Goal: Information Seeking & Learning: Find specific fact

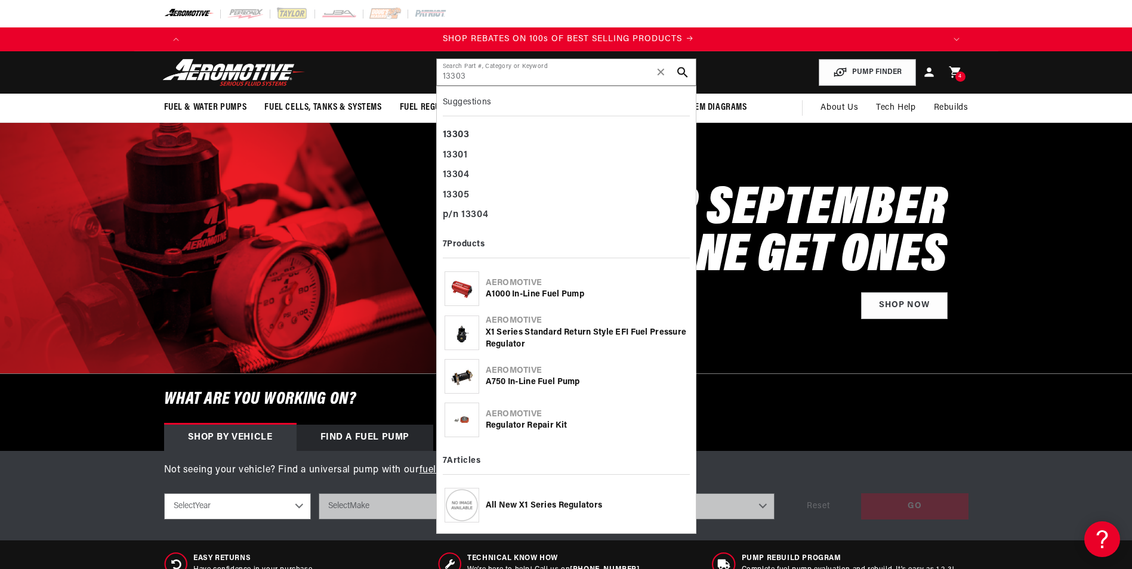
scroll to position [0, 1513]
type input "13303"
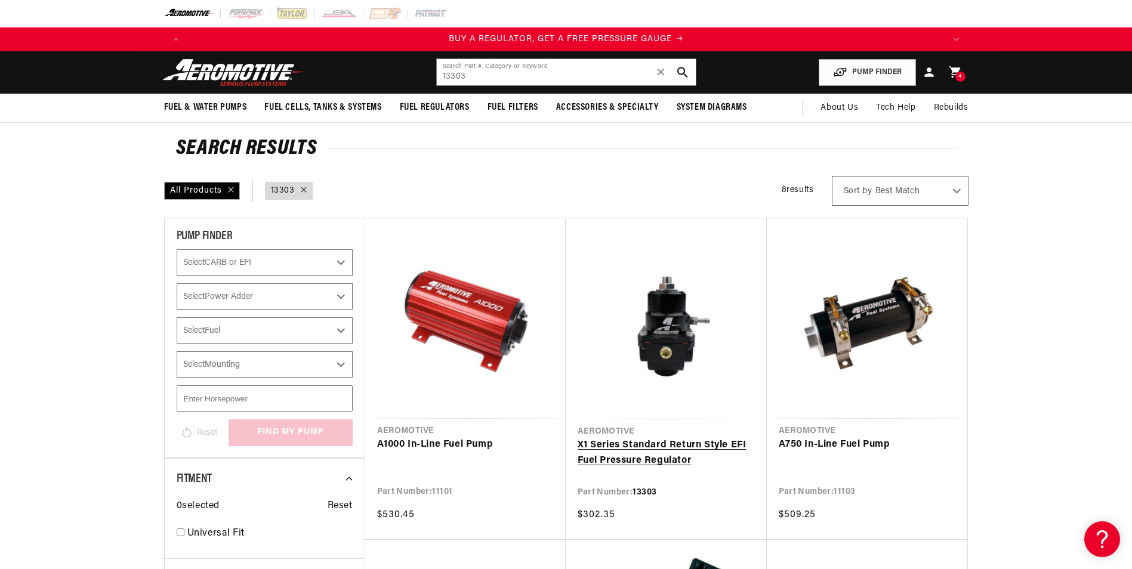
click at [731, 438] on link "X1 Series Standard Return Style EFI Fuel Pressure Regulator" at bounding box center [666, 453] width 177 height 30
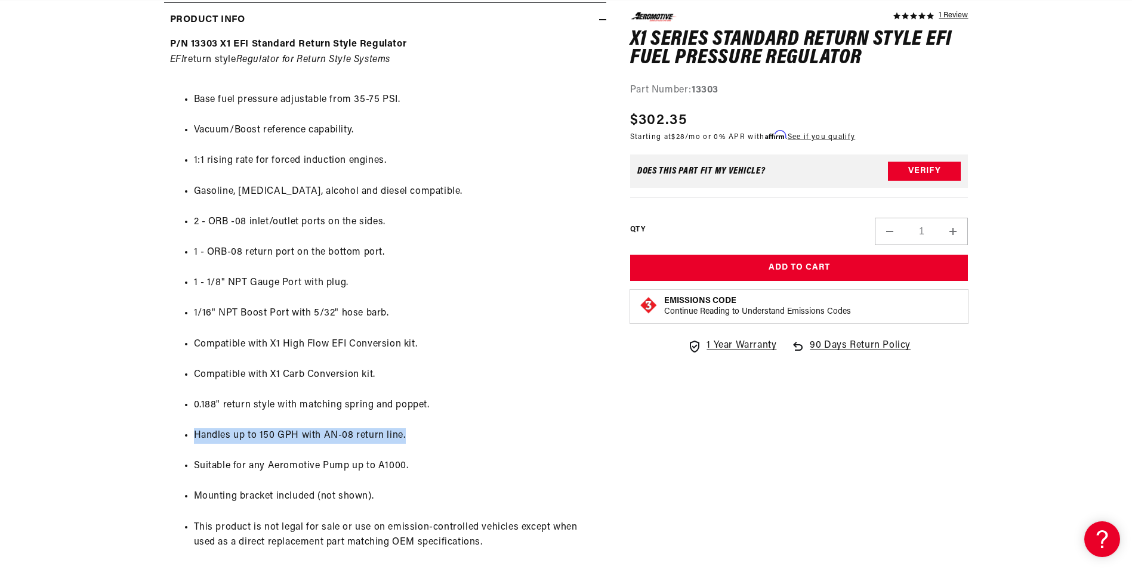
scroll to position [0, 757]
drag, startPoint x: 196, startPoint y: 435, endPoint x: 408, endPoint y: 439, distance: 212.4
click at [408, 439] on li "Handles up to 150 GPH with AN-08 return line." at bounding box center [397, 436] width 406 height 16
click at [558, 341] on li "Compatible with X1 High Flow EFI Conversion kit." at bounding box center [397, 345] width 406 height 16
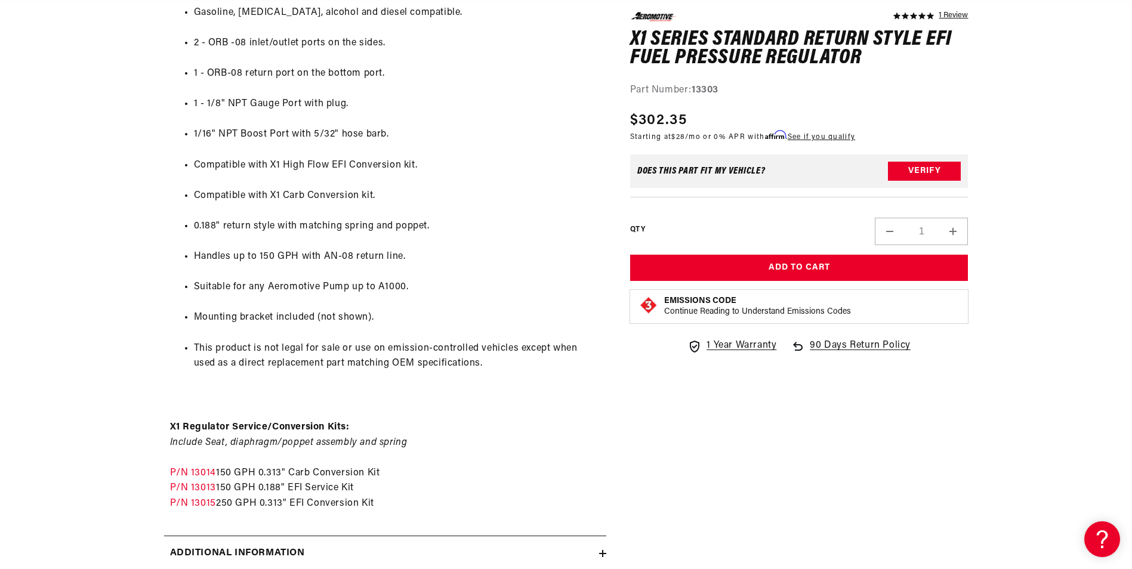
scroll to position [0, 1513]
click at [198, 507] on link "P/N 13015" at bounding box center [193, 504] width 46 height 10
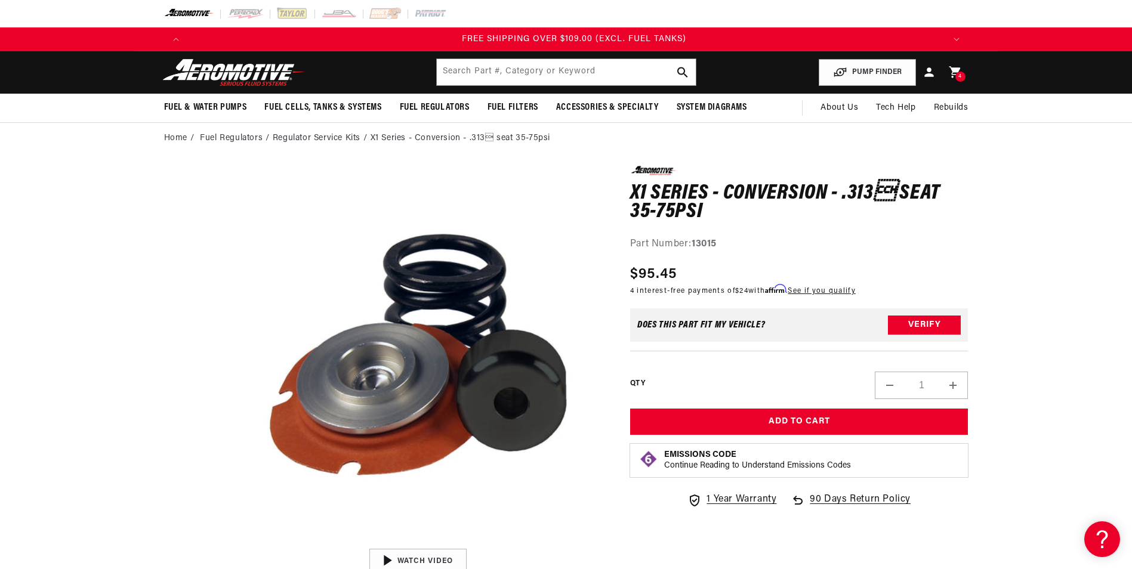
scroll to position [0, 2270]
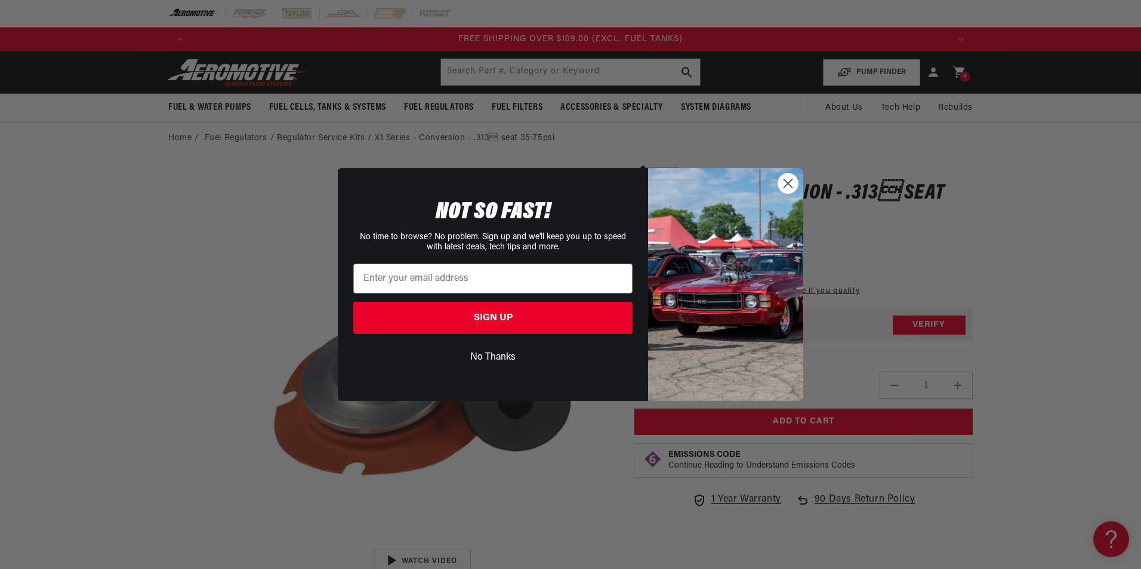
click at [783, 183] on circle "Close dialog" at bounding box center [788, 184] width 20 height 20
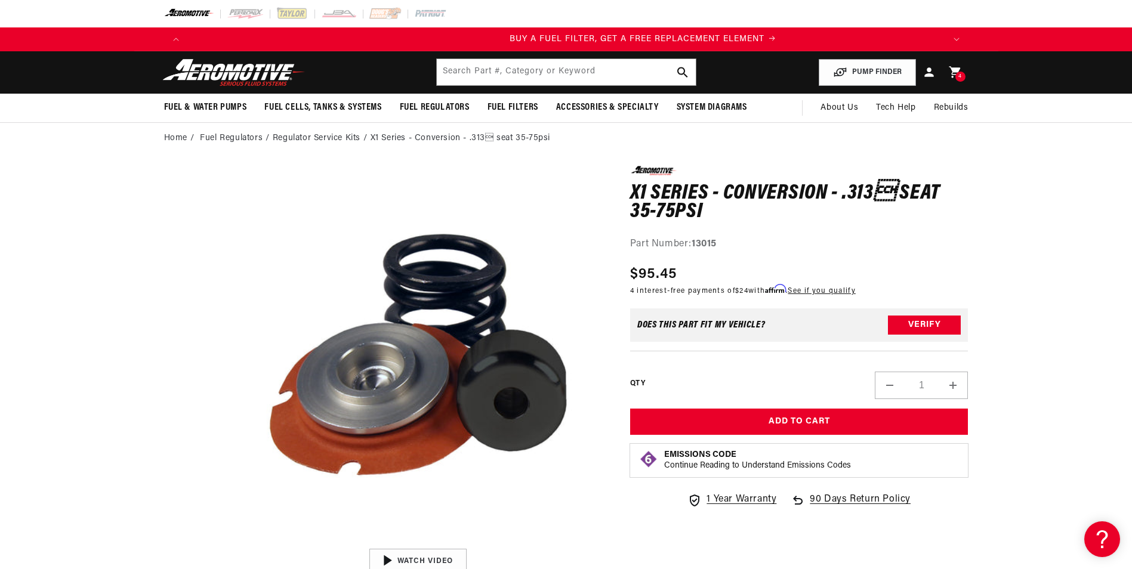
scroll to position [0, 2]
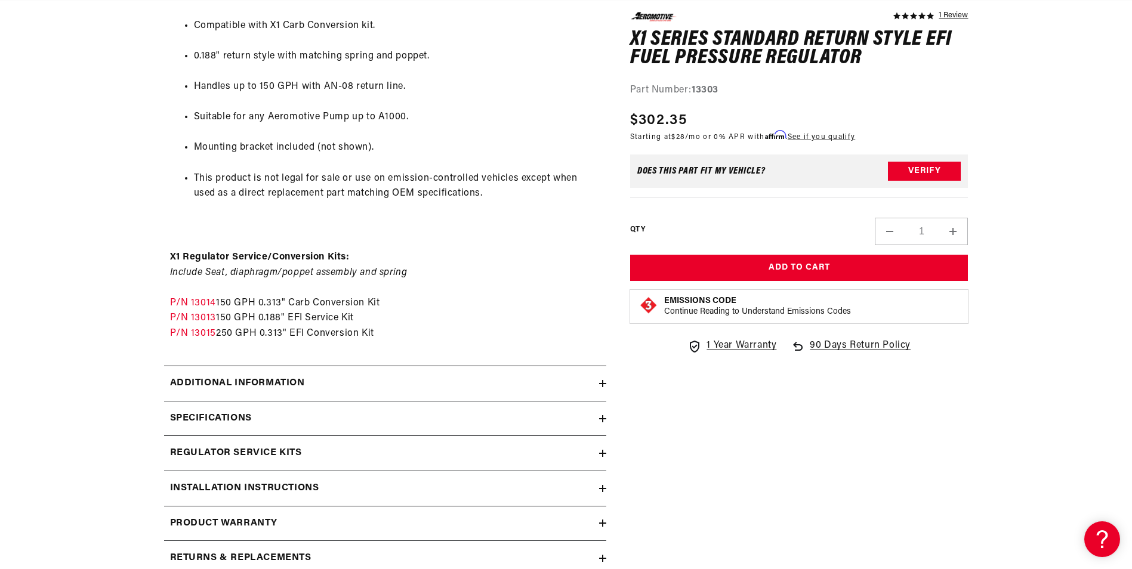
scroll to position [955, 0]
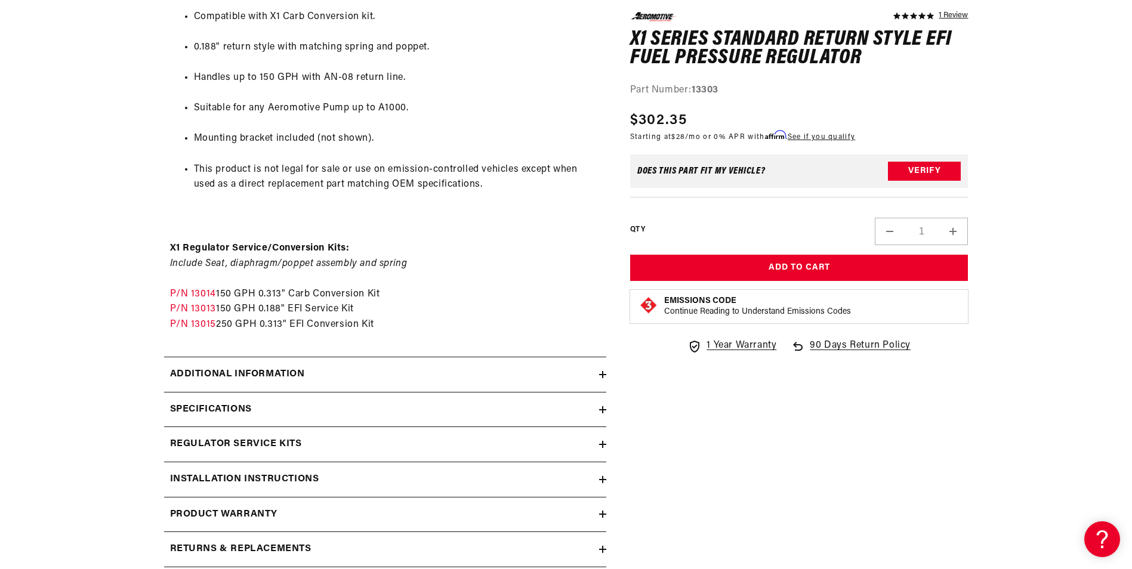
click at [255, 405] on div "Specifications" at bounding box center [381, 410] width 435 height 16
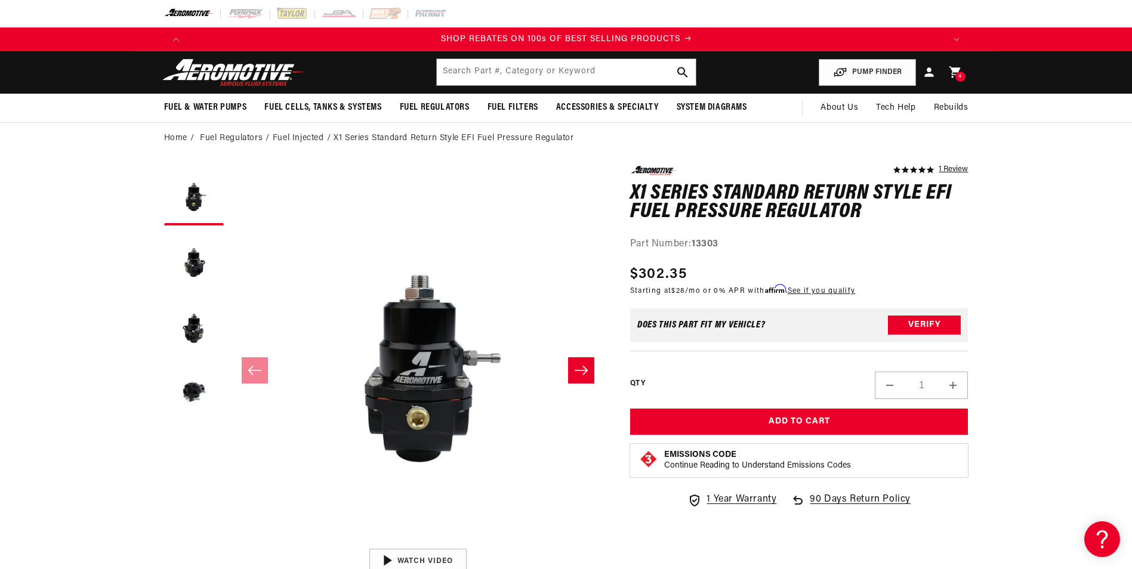
scroll to position [0, 1513]
click at [192, 251] on button "Load image 2 in gallery view" at bounding box center [194, 262] width 60 height 60
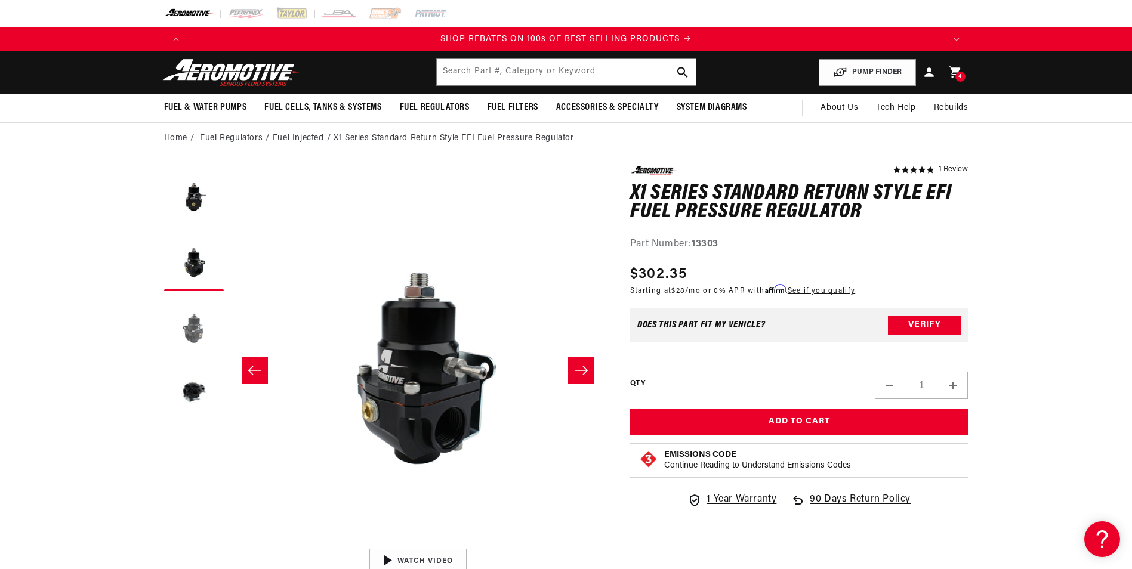
click at [192, 317] on button "Load image 3 in gallery view" at bounding box center [194, 327] width 60 height 60
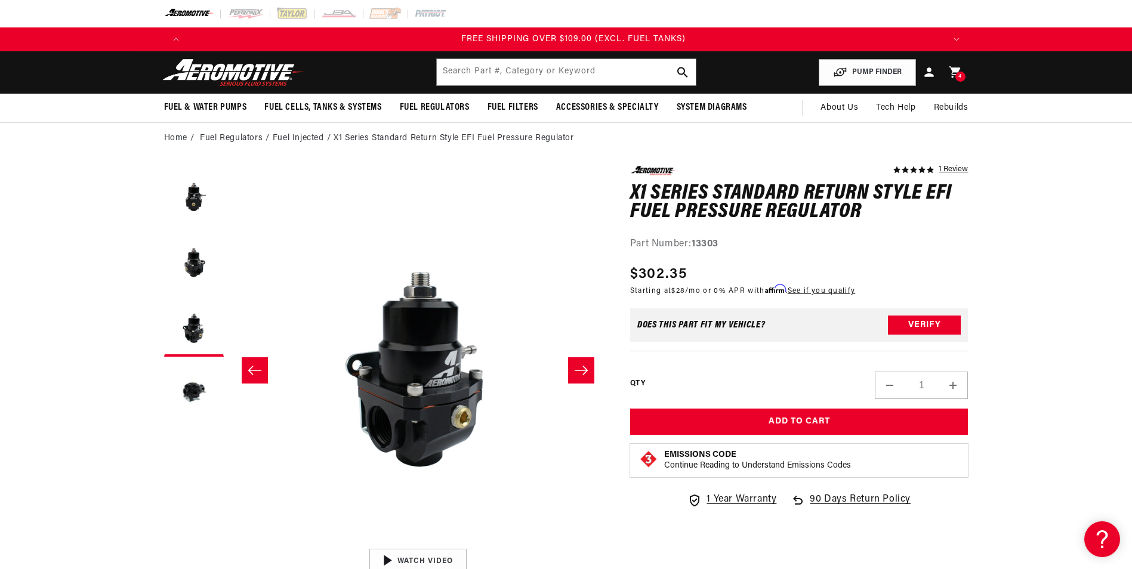
scroll to position [0, 2270]
click at [678, 289] on span "$28" at bounding box center [678, 291] width 14 height 7
click at [795, 248] on div "Part Number: 13303" at bounding box center [799, 245] width 338 height 16
